Goal: Find contact information: Find contact information

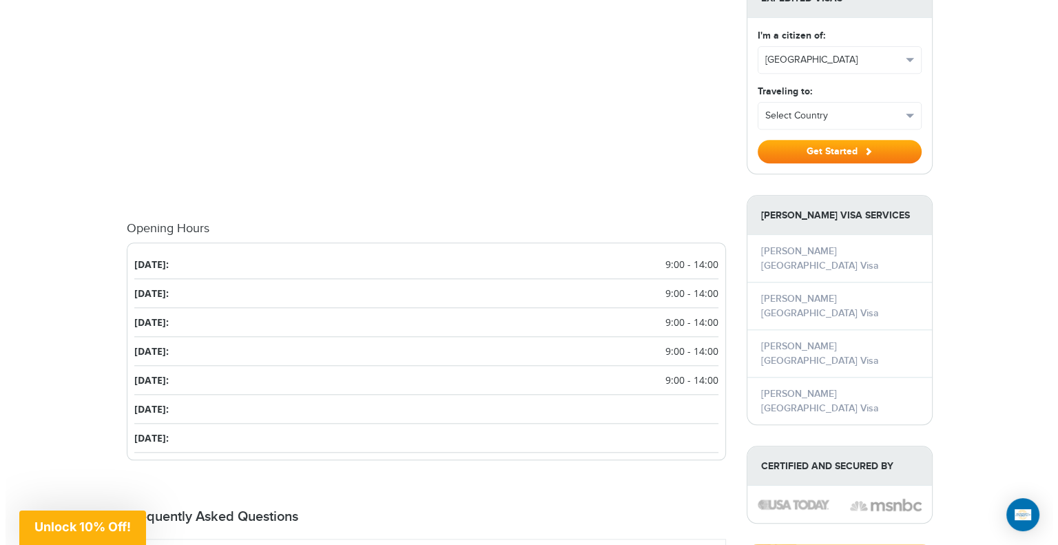
scroll to position [1378, 0]
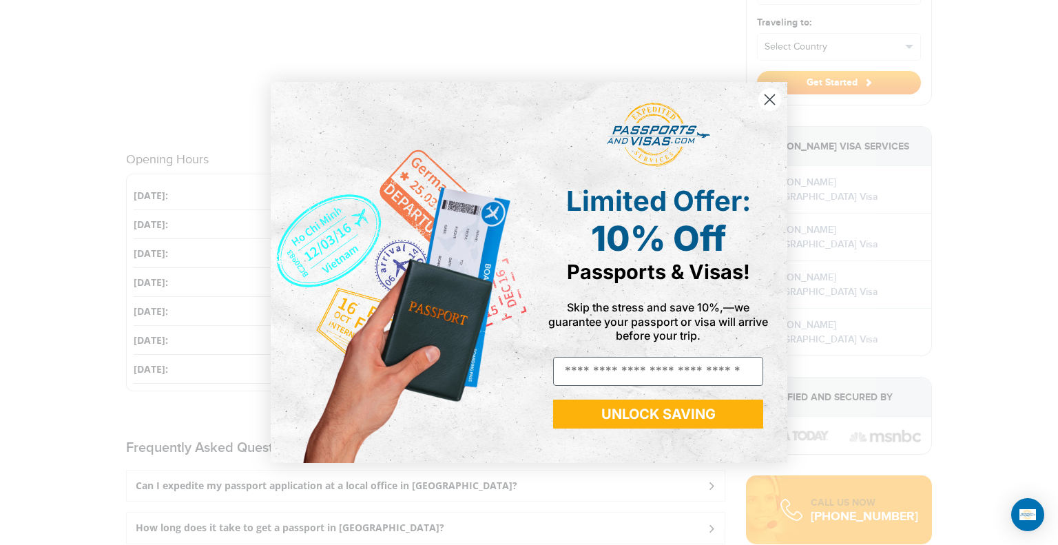
click at [771, 113] on div "POPUP Form" at bounding box center [658, 135] width 238 height 79
click at [767, 101] on circle "Close dialog" at bounding box center [769, 99] width 23 height 23
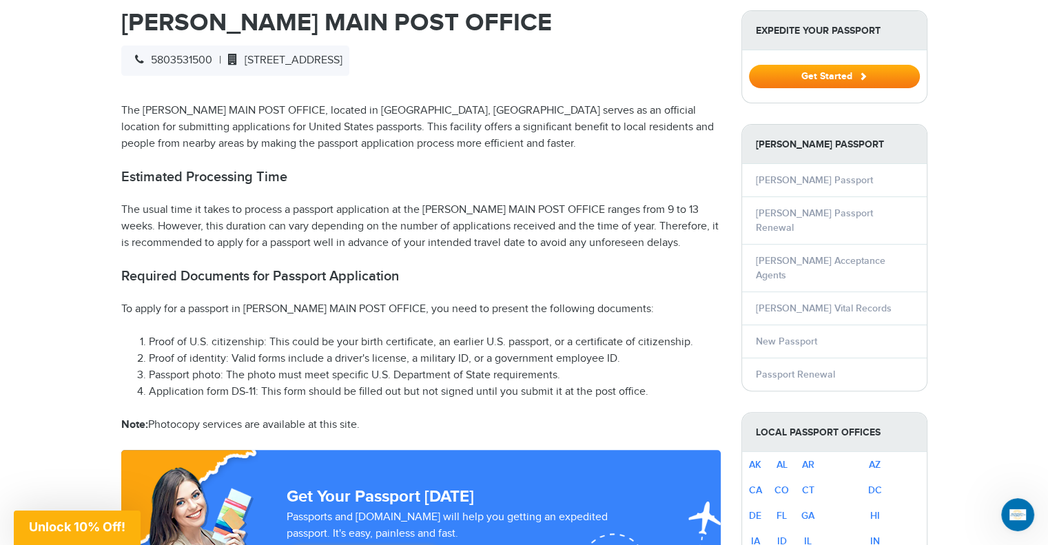
scroll to position [344, 0]
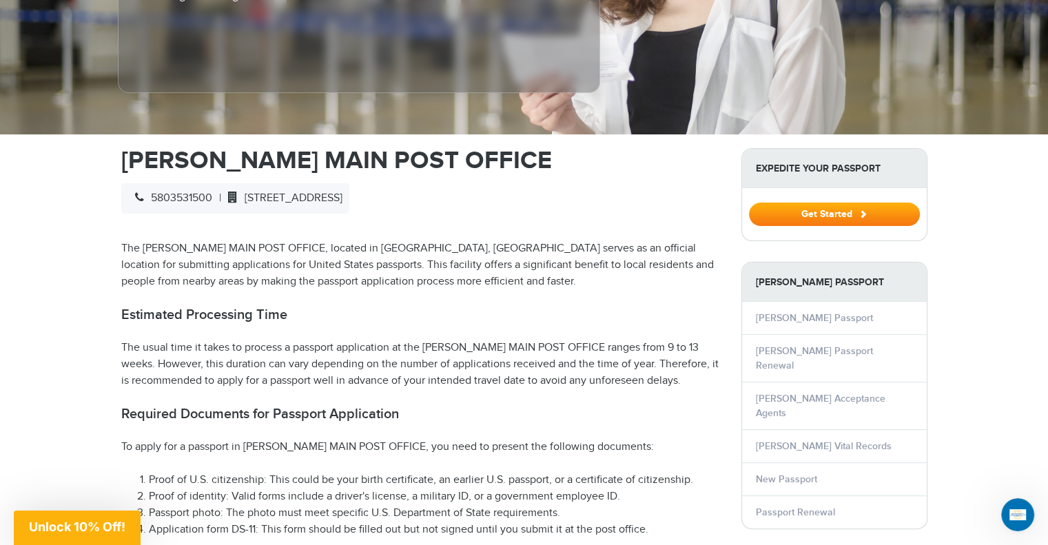
click at [215, 183] on div "5803531500 | [STREET_ADDRESS]" at bounding box center [235, 198] width 228 height 30
click at [211, 191] on span "5803531500" at bounding box center [170, 197] width 84 height 13
copy span "5803531500"
